Goal: Find specific page/section: Find specific page/section

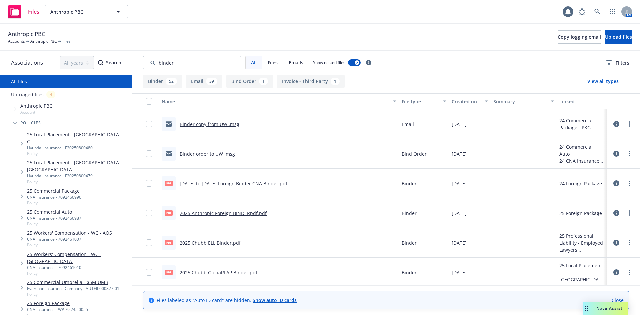
click at [18, 82] on link "All files" at bounding box center [19, 81] width 16 height 6
click at [224, 63] on input "Search by keyword..." at bounding box center [192, 62] width 98 height 13
drag, startPoint x: 136, startPoint y: 63, endPoint x: 116, endPoint y: 63, distance: 20.0
click at [116, 63] on div "Associations All years 2027 2026 2025 2024 2023 2022 2021 2020 2019 2018 2017 2…" at bounding box center [320, 183] width 640 height 264
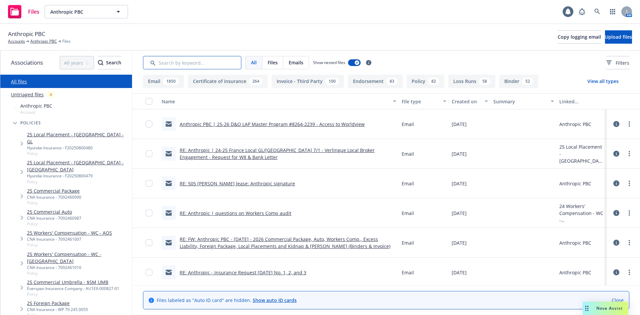
scroll to position [33, 0]
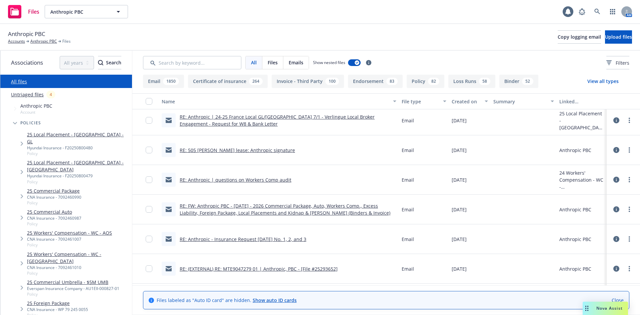
click at [245, 241] on link "RE: Anthropic - Insurance Request [DATE] No. 1, 2, and 3" at bounding box center [243, 239] width 127 height 6
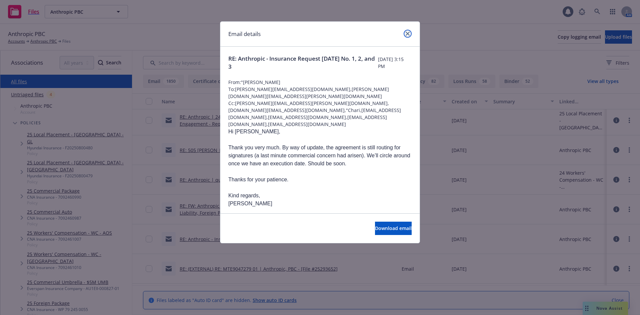
click at [407, 34] on icon "close" at bounding box center [408, 34] width 4 height 4
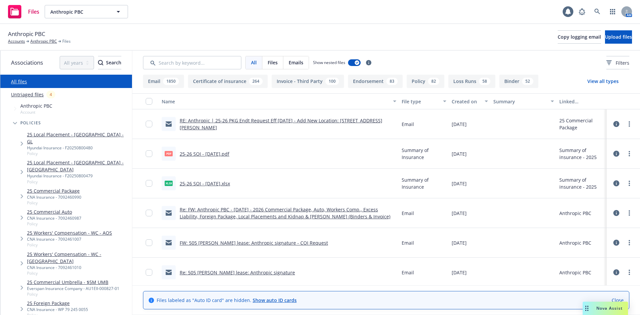
scroll to position [267, 0]
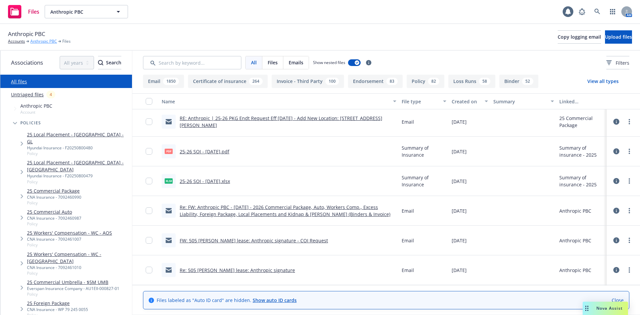
click at [46, 40] on link "Anthropic PBC" at bounding box center [43, 41] width 27 height 6
